Goal: Check status: Check status

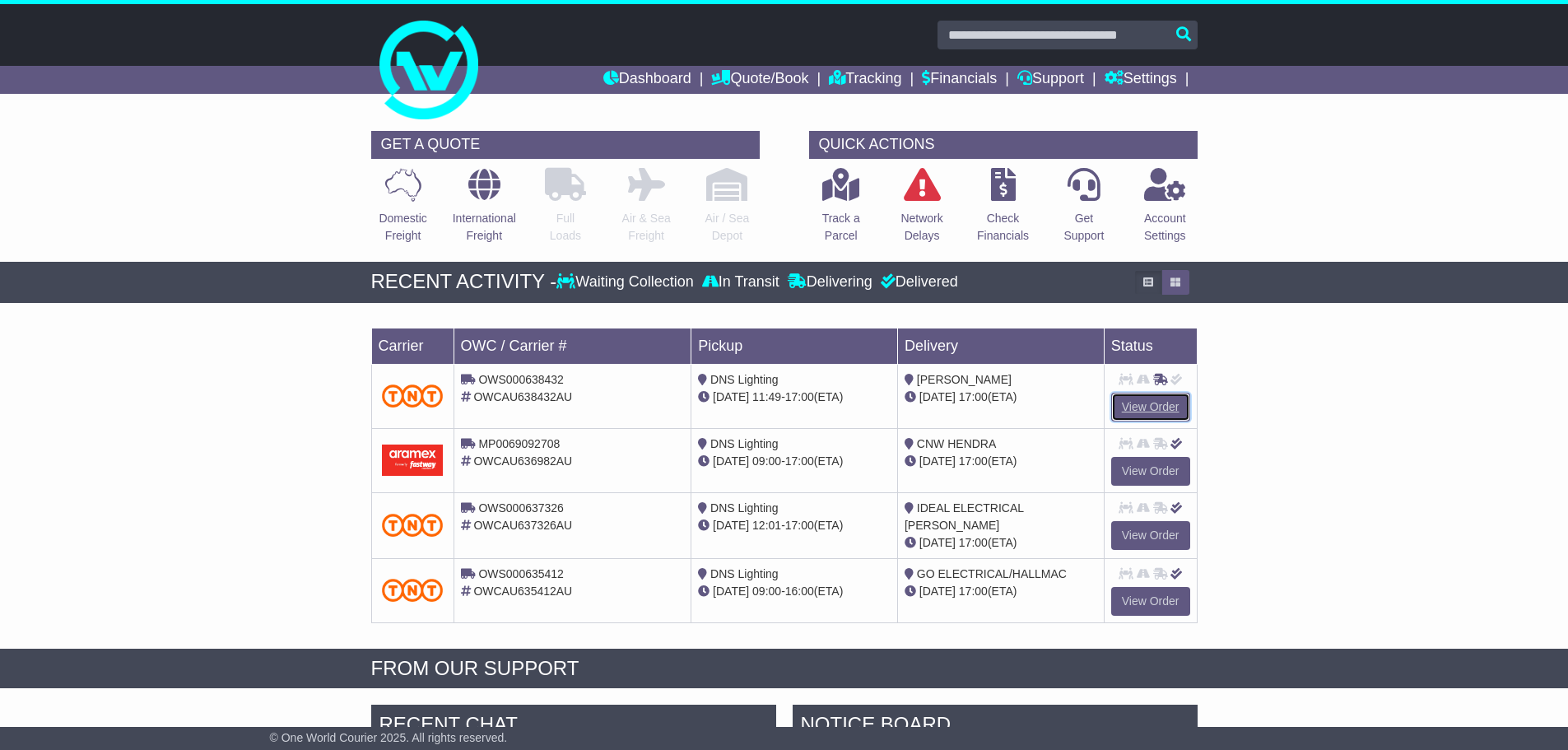
click at [1132, 402] on link "View Order" at bounding box center [1151, 407] width 79 height 29
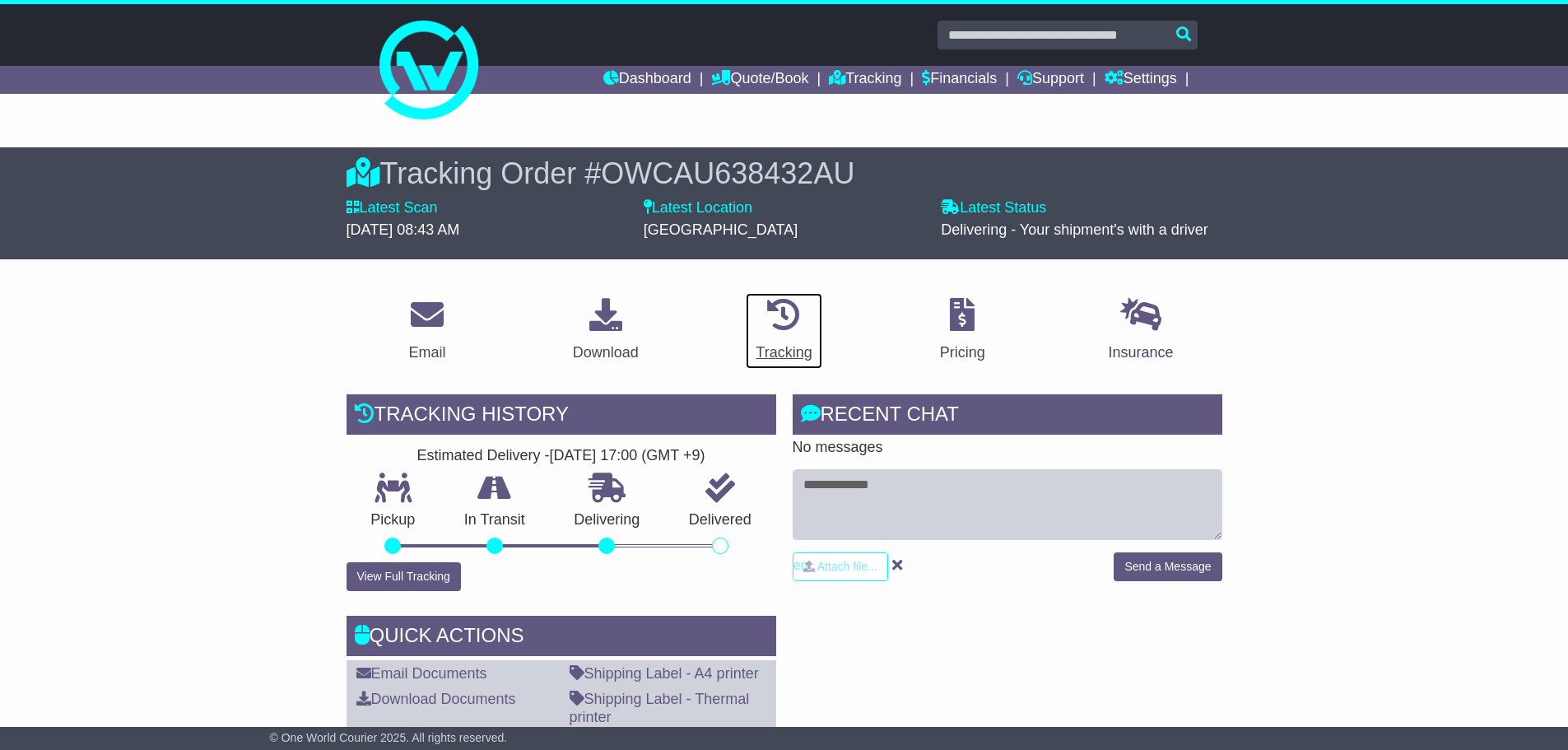
click at [785, 349] on div "Tracking" at bounding box center [784, 352] width 56 height 22
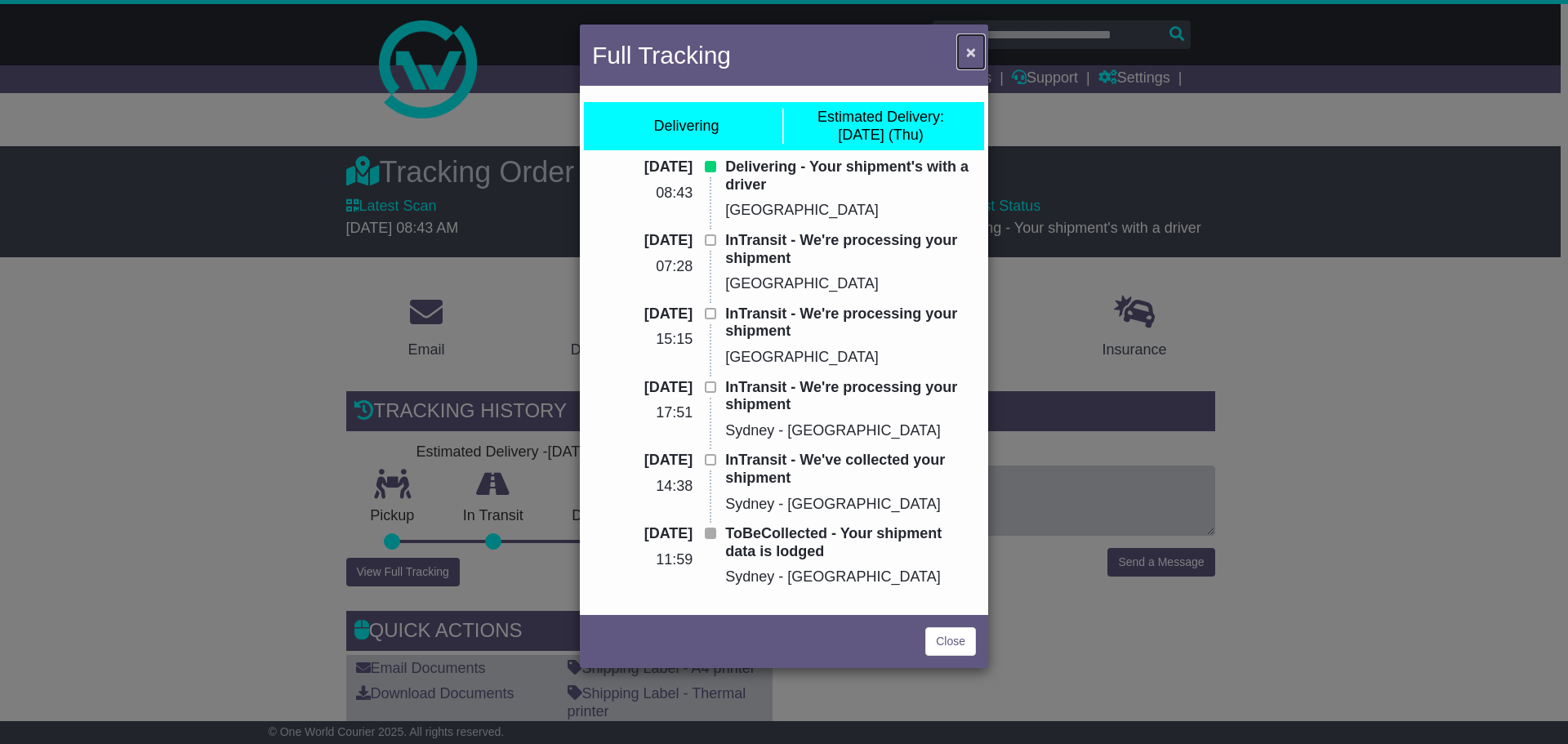
click at [967, 48] on span "×" at bounding box center [971, 52] width 10 height 19
